Goal: Check status: Check status

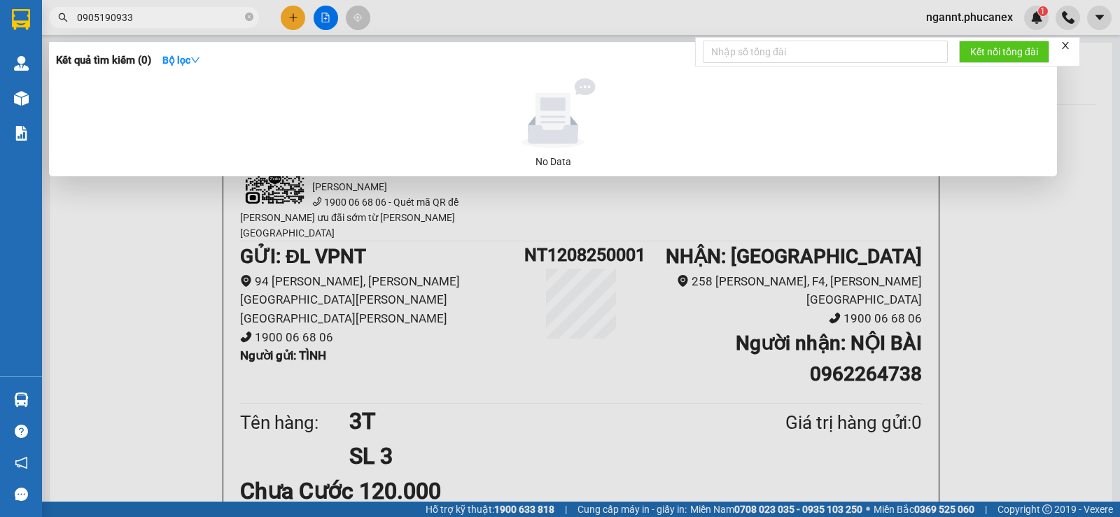
drag, startPoint x: 167, startPoint y: 17, endPoint x: 48, endPoint y: 17, distance: 118.3
click at [48, 17] on div "0905190933" at bounding box center [136, 17] width 273 height 21
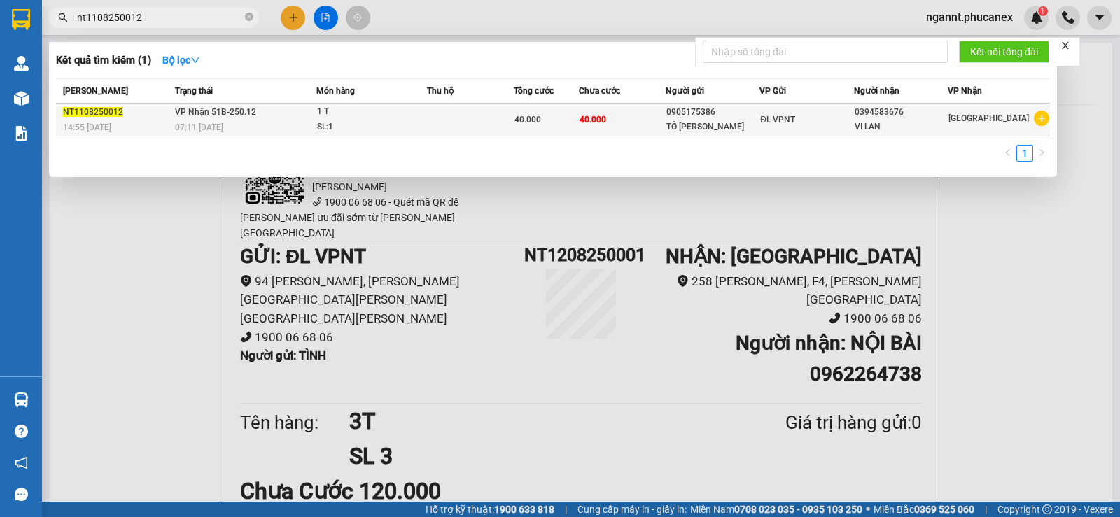
type input "nt1108250012"
click at [653, 125] on td "40.000" at bounding box center [622, 120] width 87 height 33
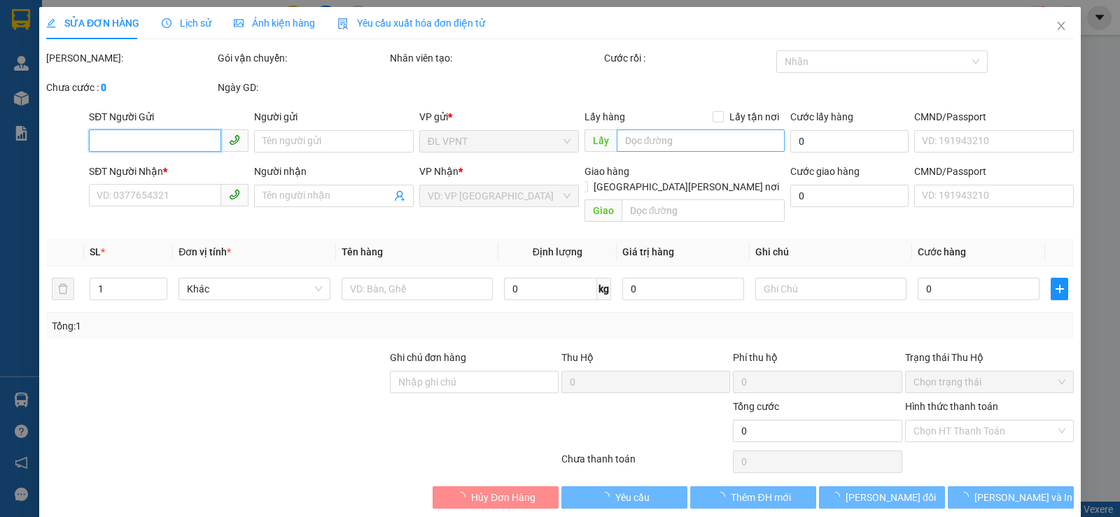
type input "0905175386"
type input "TỐ [PERSON_NAME]"
type input "0394583676"
type input "VI LAN"
type input "40.000"
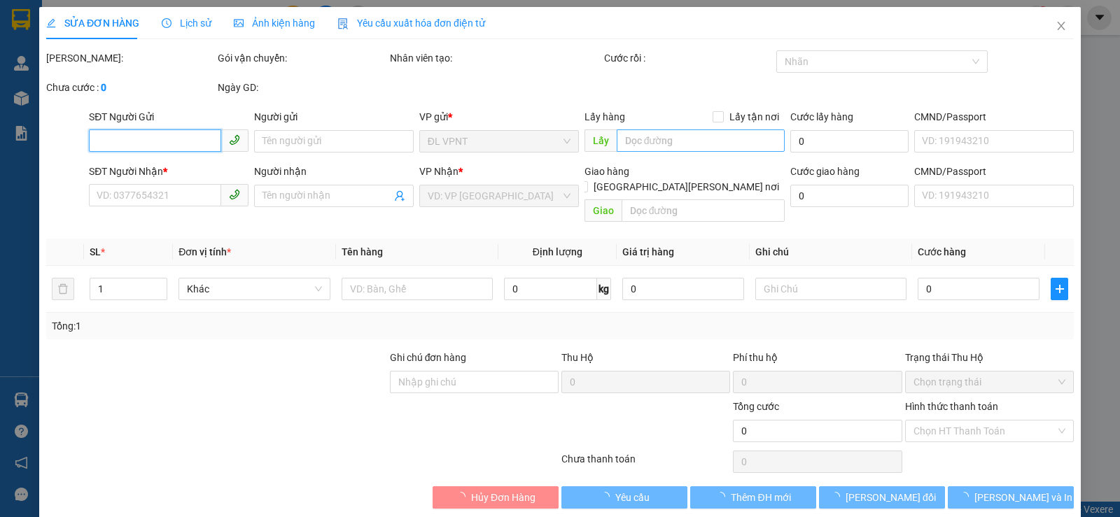
type input "40.000"
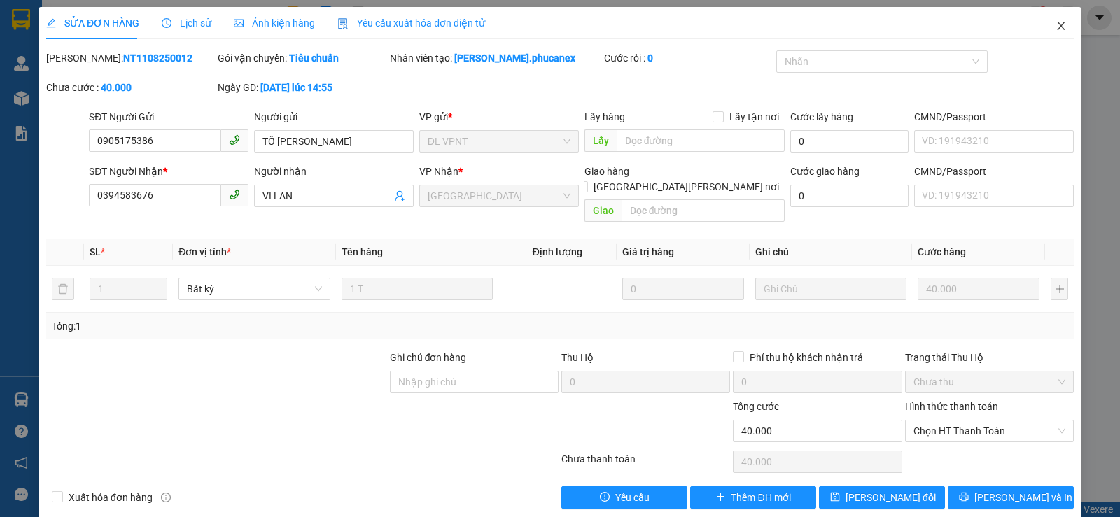
click at [1056, 31] on icon "close" at bounding box center [1061, 25] width 11 height 11
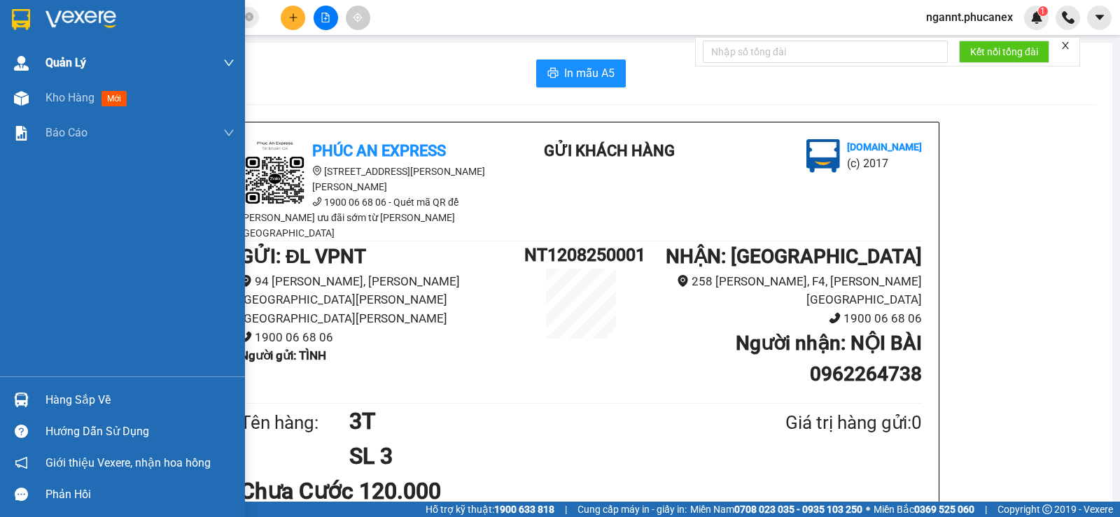
drag, startPoint x: 0, startPoint y: 92, endPoint x: 242, endPoint y: 51, distance: 245.8
click at [0, 92] on div "Kho hàng mới" at bounding box center [122, 98] width 245 height 35
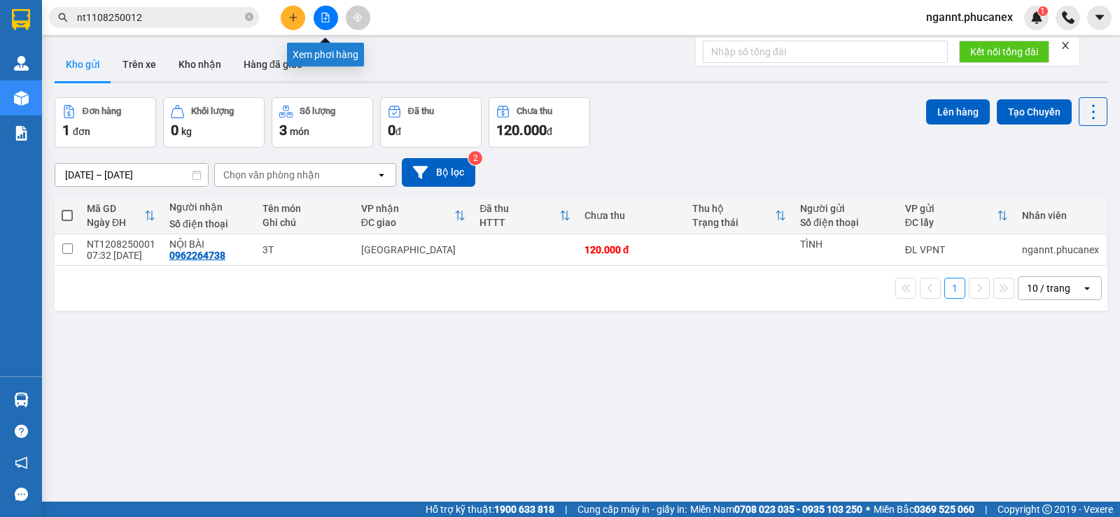
click at [324, 22] on button at bounding box center [326, 18] width 25 height 25
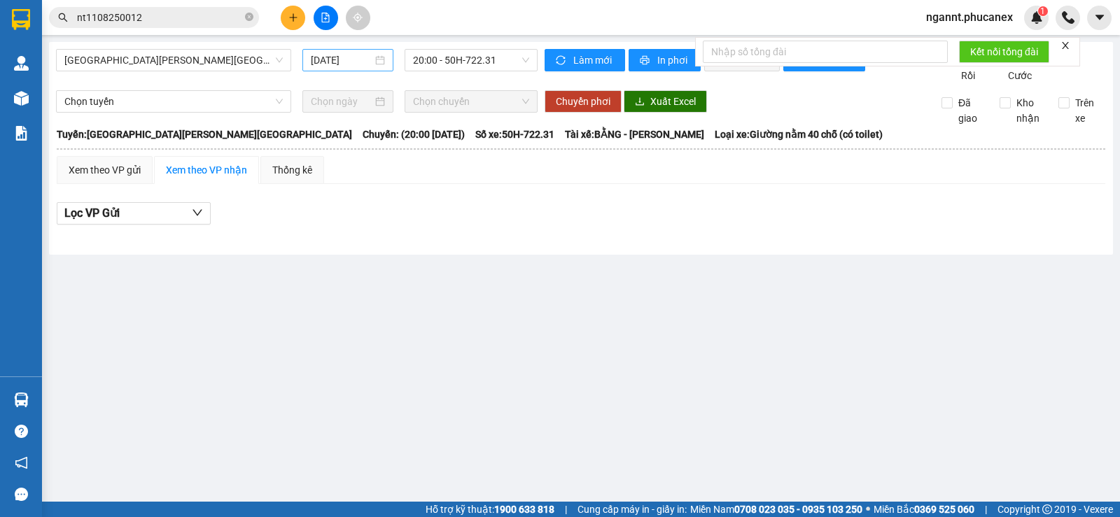
click at [326, 62] on input "[DATE]" at bounding box center [342, 60] width 62 height 15
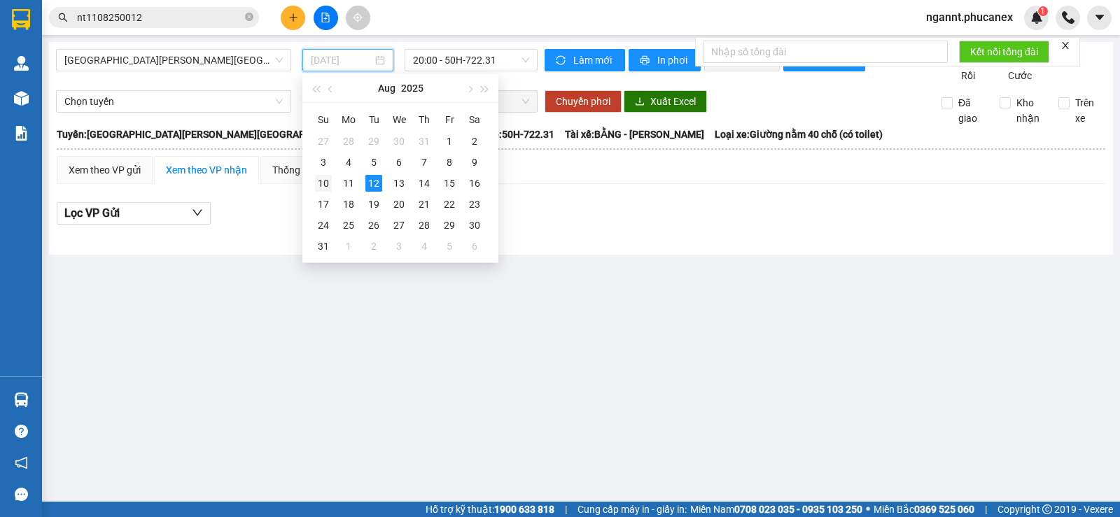
click at [326, 184] on div "10" at bounding box center [323, 183] width 17 height 17
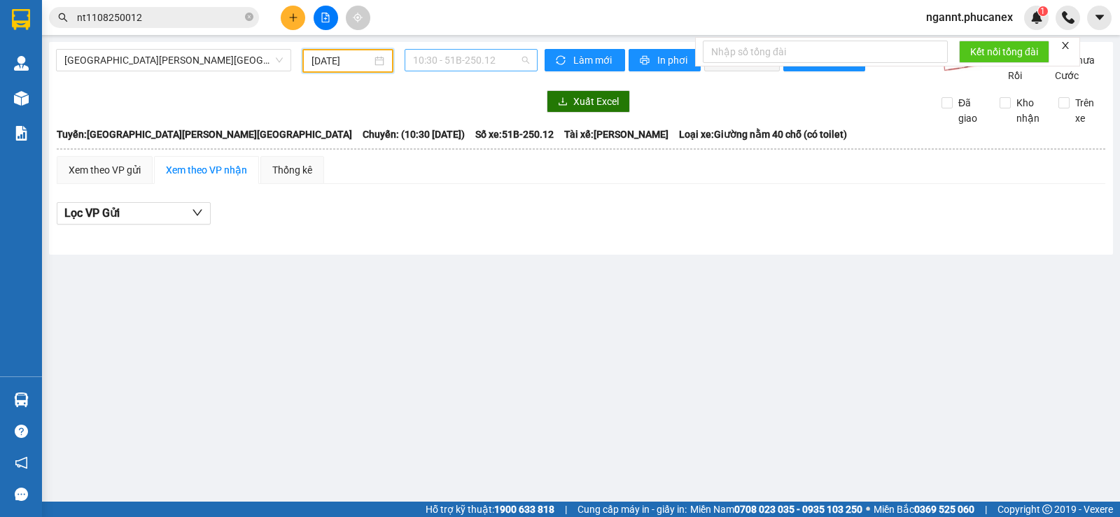
click at [517, 59] on span "10:30 - 51B-250.12" at bounding box center [471, 60] width 116 height 21
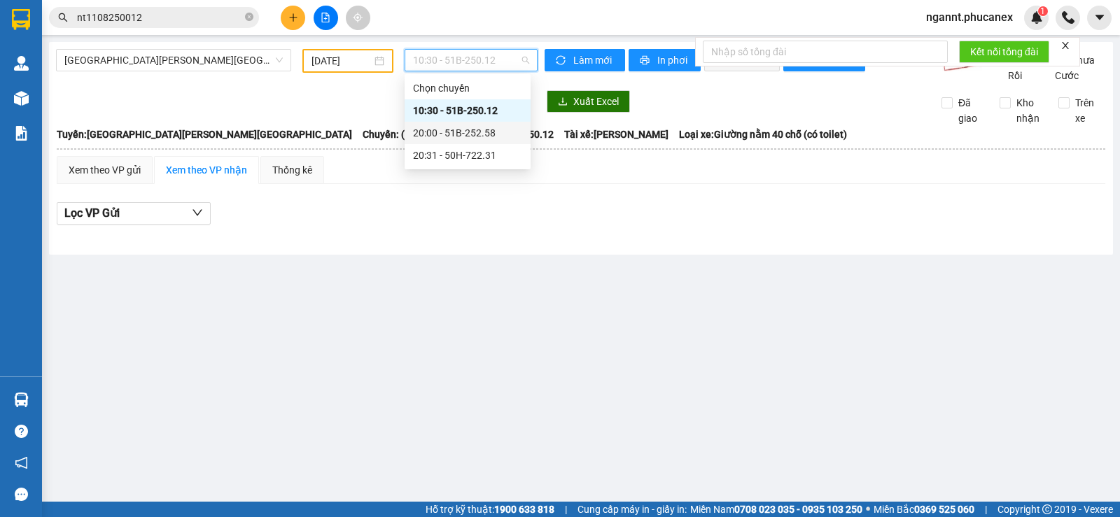
click at [466, 125] on div "20:00 - 51B-252.58" at bounding box center [467, 132] width 109 height 15
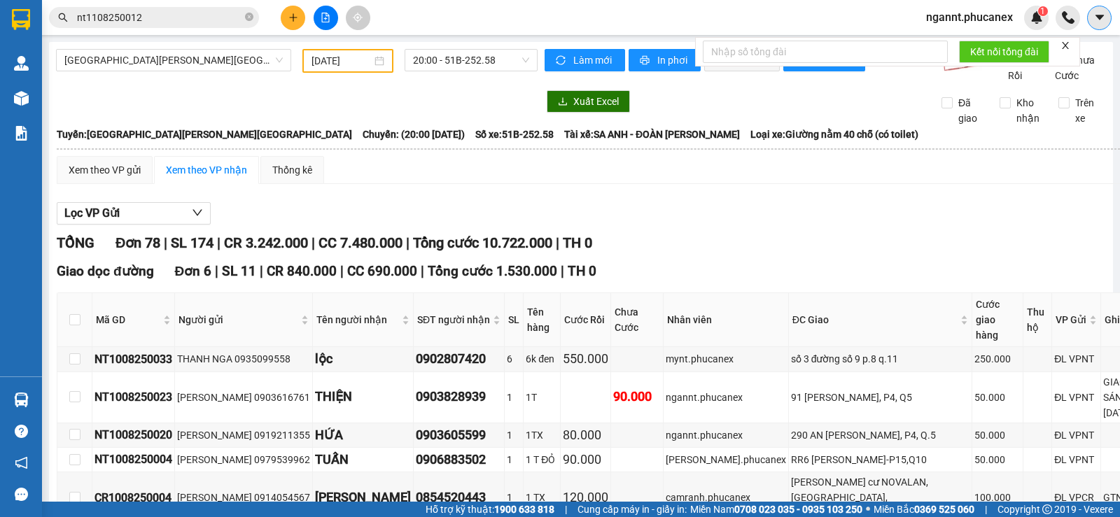
click at [1100, 17] on icon "caret-down" at bounding box center [1099, 17] width 8 height 5
click at [334, 62] on input "[DATE]" at bounding box center [342, 60] width 61 height 15
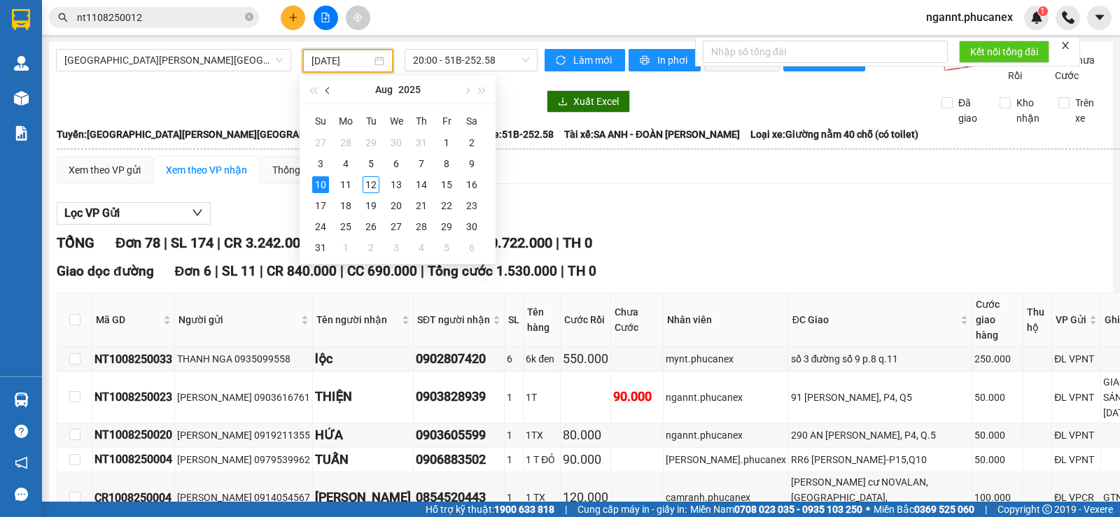
click at [329, 92] on span "button" at bounding box center [329, 91] width 7 height 7
click at [422, 223] on div "31" at bounding box center [421, 226] width 17 height 17
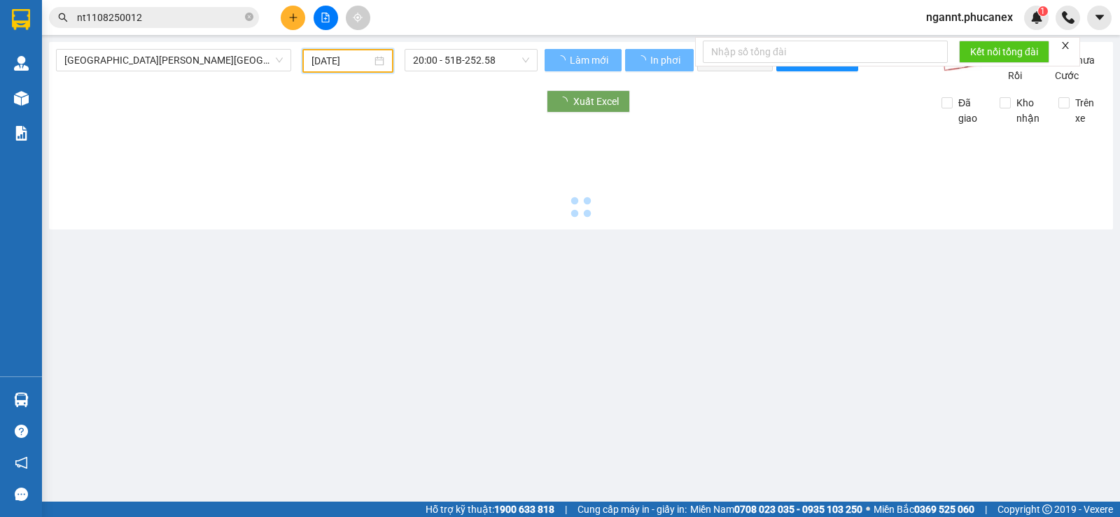
type input "[DATE]"
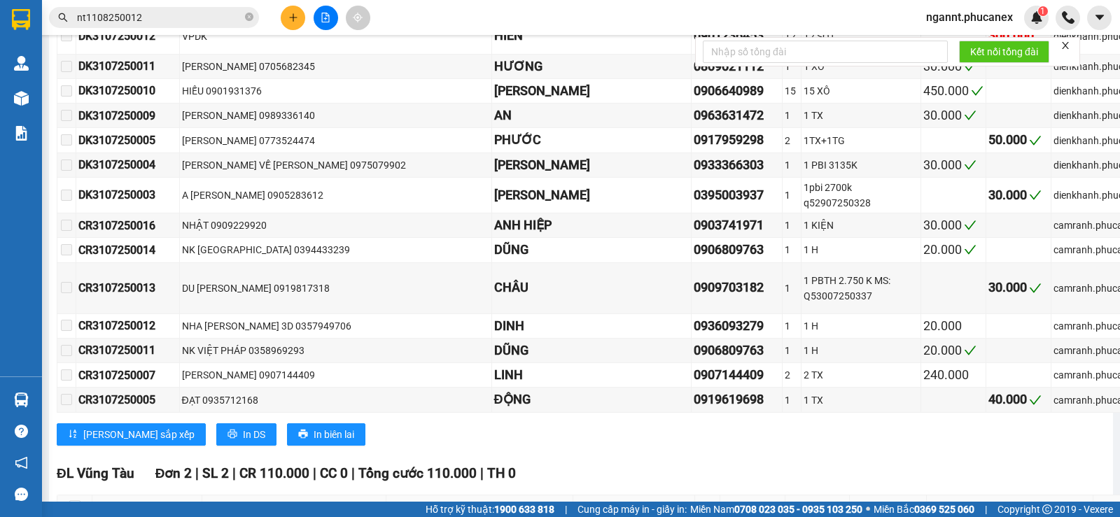
scroll to position [2381, 0]
